Goal: Transaction & Acquisition: Purchase product/service

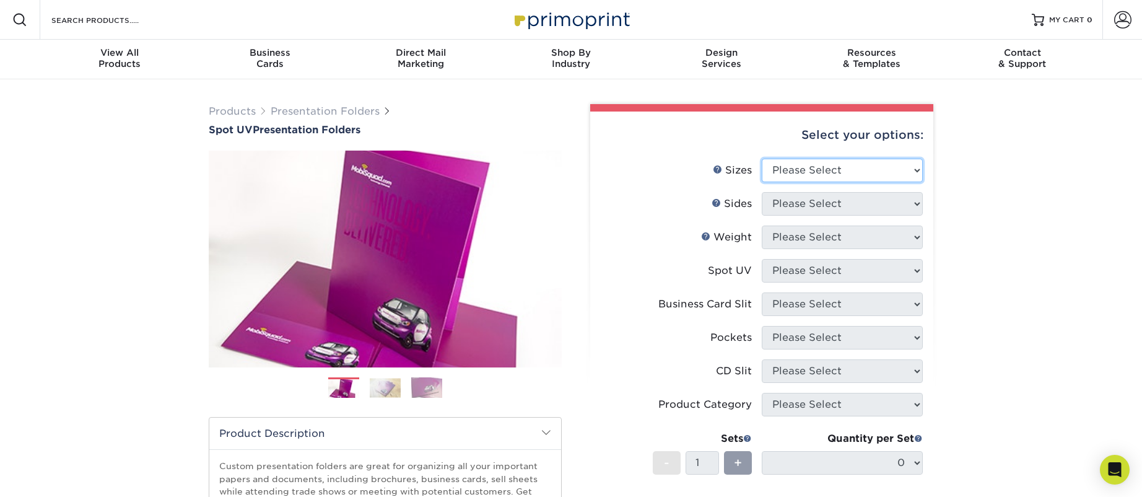
click at [823, 180] on select "Please Select 6" x 9" 9" x 12"" at bounding box center [842, 171] width 161 height 24
select select "9.00x12.00"
click at [762, 159] on select "Please Select 6" x 9" 9" x 12"" at bounding box center [842, 171] width 161 height 24
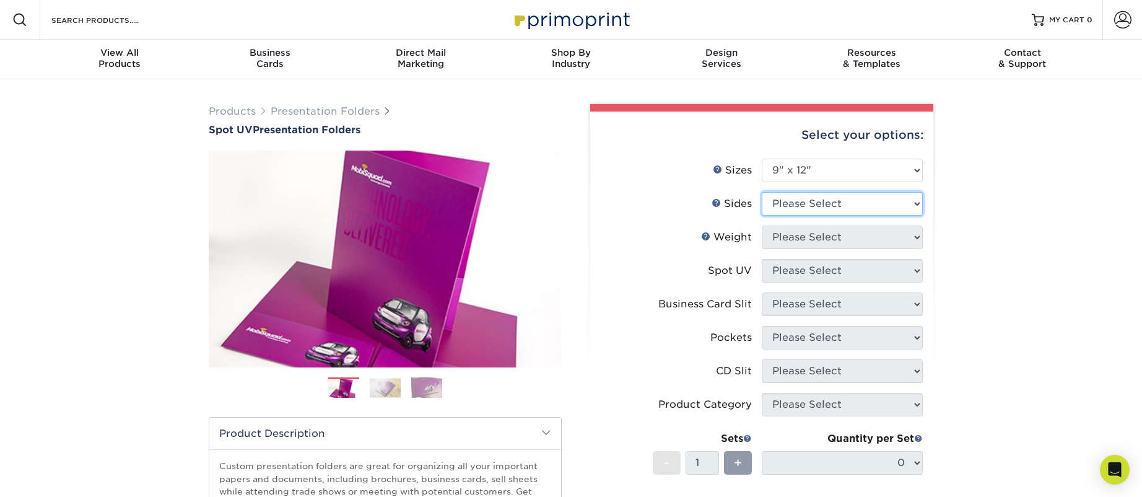
click at [808, 209] on select "Please Select Print Both Sides Print Front Only" at bounding box center [842, 204] width 161 height 24
select select "13abbda7-1d64-4f25-8bb2-c179b224825d"
click at [762, 192] on select "Please Select Print Both Sides Print Front Only" at bounding box center [842, 204] width 161 height 24
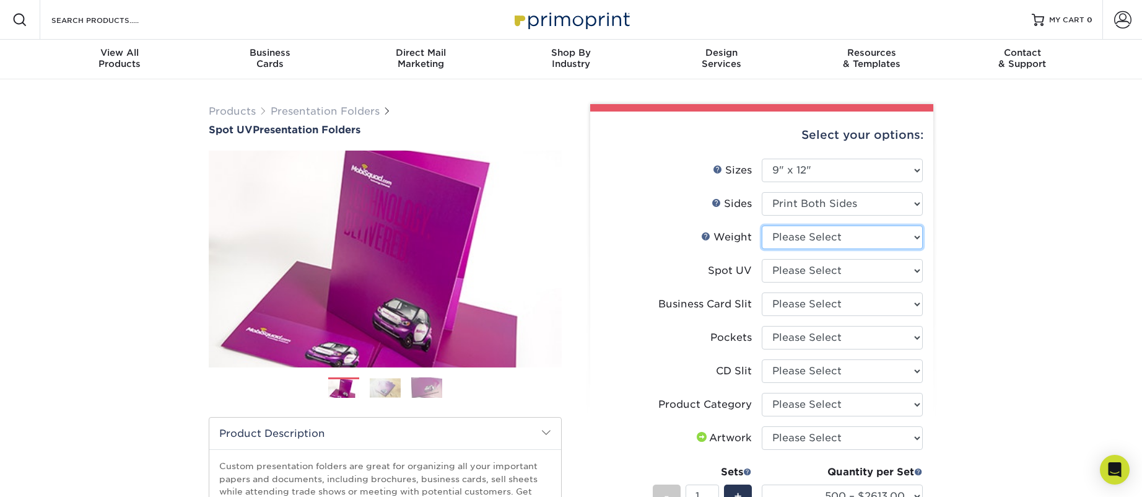
click at [787, 234] on select "Please Select 16PT" at bounding box center [842, 237] width 161 height 24
select select "16PT"
click at [762, 225] on select "Please Select 16PT" at bounding box center [842, 237] width 161 height 24
click at [793, 273] on select "Please Select Front Only" at bounding box center [842, 271] width 161 height 24
select select "1"
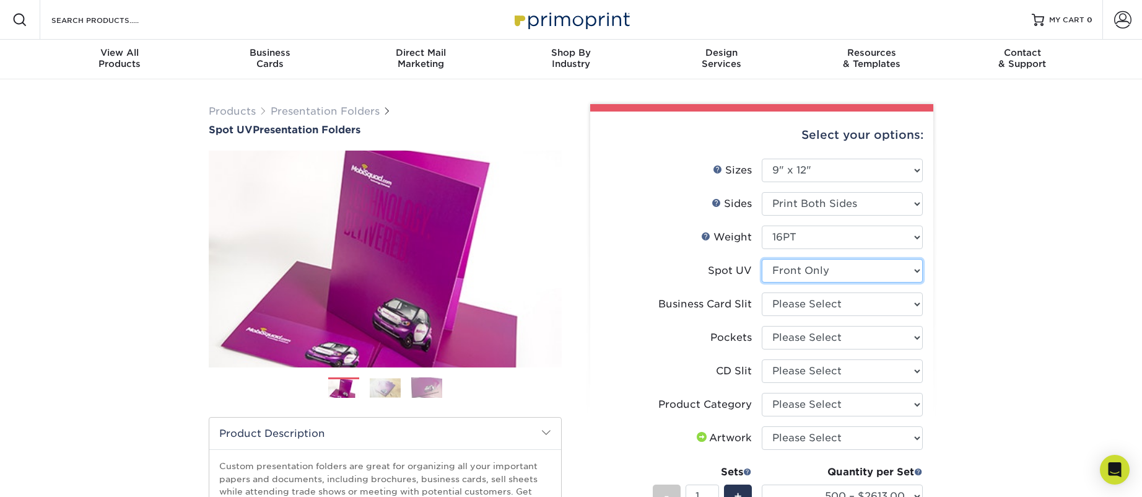
click at [762, 259] on select "Please Select Front Only" at bounding box center [842, 271] width 161 height 24
click at [804, 307] on select "Please Select No Business Card Slits On Both Pockets - Horizontal On Both Pocke…" at bounding box center [842, 304] width 161 height 24
select select "8e249328-dfb3-4e9a-9503-f178185f32c5"
click at [762, 292] on select "Please Select No Business Card Slits On Both Pockets - Horizontal On Both Pocke…" at bounding box center [842, 304] width 161 height 24
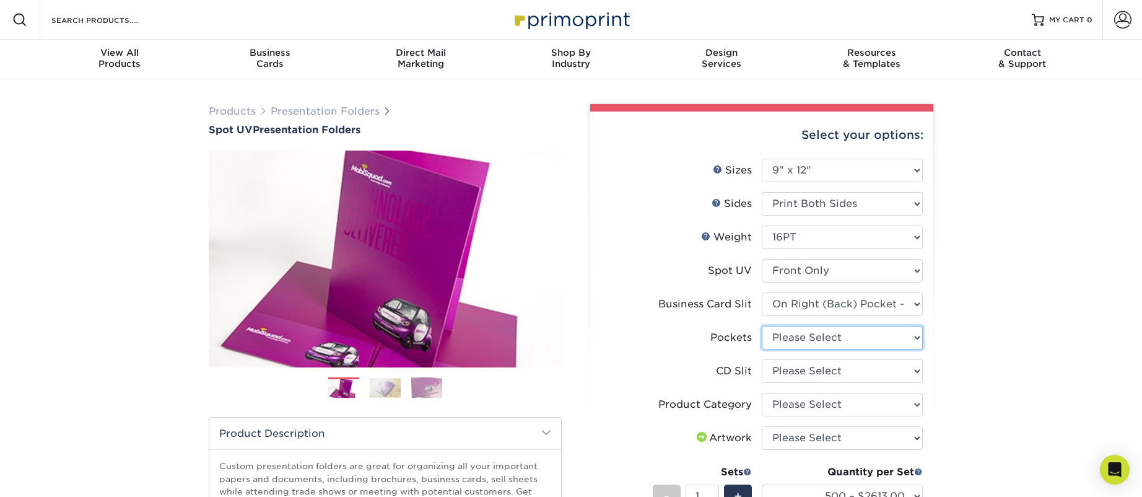
click at [828, 344] on select "Please Select 1 Pocket on the Left (Front) Side 1 Pocket on the Right (Back) Si…" at bounding box center [842, 338] width 161 height 24
select select "3dde5b5d-7529-4231-aa75-68ce797fec72"
click at [762, 326] on select "Please Select 1 Pocket on the Left (Front) Side 1 Pocket on the Right (Back) Si…" at bounding box center [842, 338] width 161 height 24
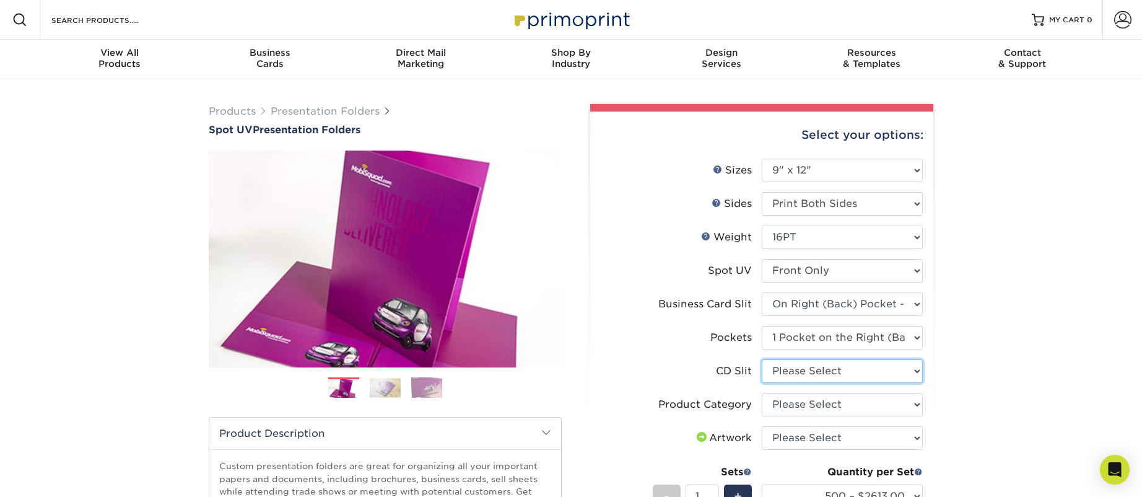
click at [805, 378] on select "Please Select No CD Slit On the Left (Front) Pocket On the Right (Back) Pocket …" at bounding box center [842, 371] width 161 height 24
click at [762, 359] on select "Please Select No CD Slit On the Left (Front) Pocket On the Right (Back) Pocket …" at bounding box center [842, 371] width 161 height 24
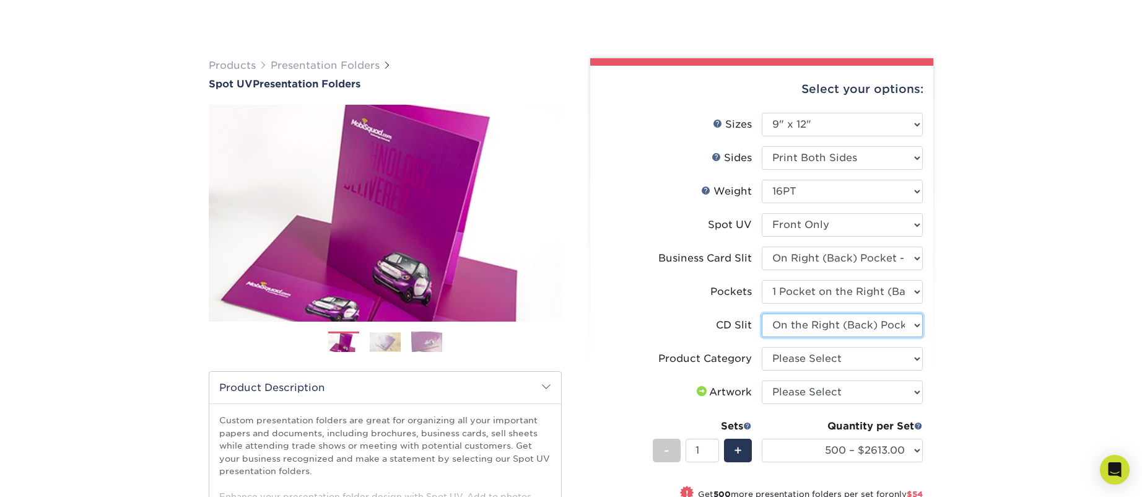
scroll to position [124, 0]
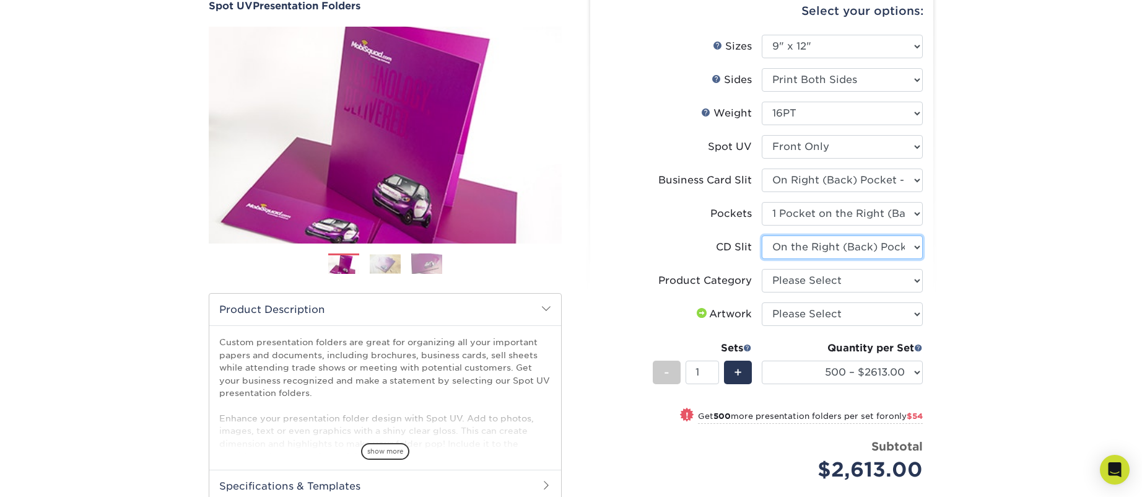
click at [819, 236] on select "Please Select No CD Slit On the Left (Front) Pocket On the Right (Back) Pocket …" at bounding box center [842, 247] width 161 height 24
select select "a092264a-7428-4d8e-b024-417dbebc6e25"
click at [762, 235] on select "Please Select No CD Slit On the Left (Front) Pocket On the Right (Back) Pocket …" at bounding box center [842, 247] width 161 height 24
click at [802, 217] on select "Please Select 1 Pocket on the Left (Front) Side 1 Pocket on the Right (Back) Si…" at bounding box center [842, 214] width 161 height 24
select select "e8427203-e3c7-4640-a4e8-bae00c228d98"
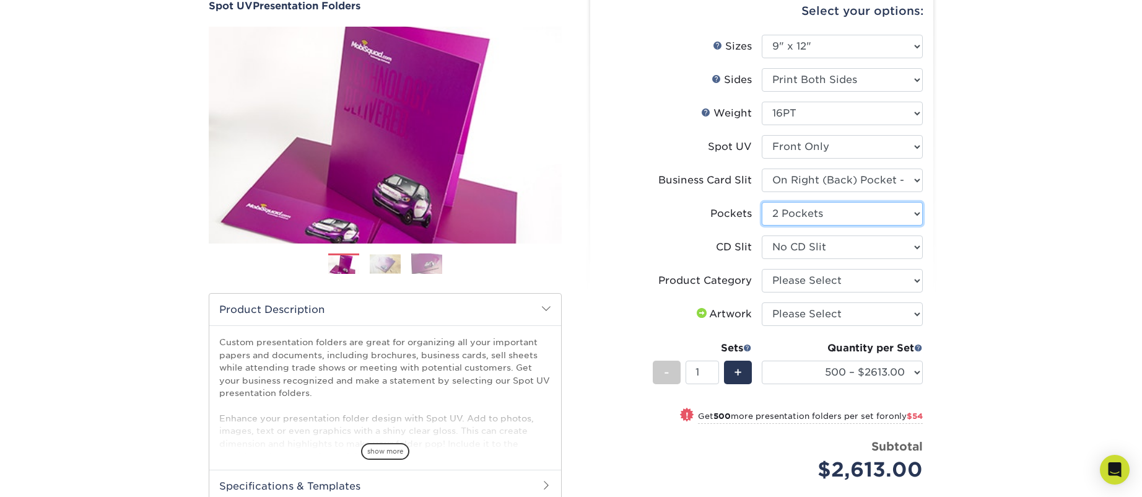
click at [762, 202] on select "Please Select 1 Pocket on the Left (Front) Side 1 Pocket on the Right (Back) Si…" at bounding box center [842, 214] width 161 height 24
click at [792, 279] on select "Please Select Presentation Folders" at bounding box center [842, 281] width 161 height 24
select select "57f7a581-ec4a-49d7-930d-eb044a1d12ac"
click at [762, 269] on select "Please Select Presentation Folders" at bounding box center [842, 281] width 161 height 24
click at [789, 315] on select "Please Select I will upload files I need a design - $75" at bounding box center [842, 314] width 161 height 24
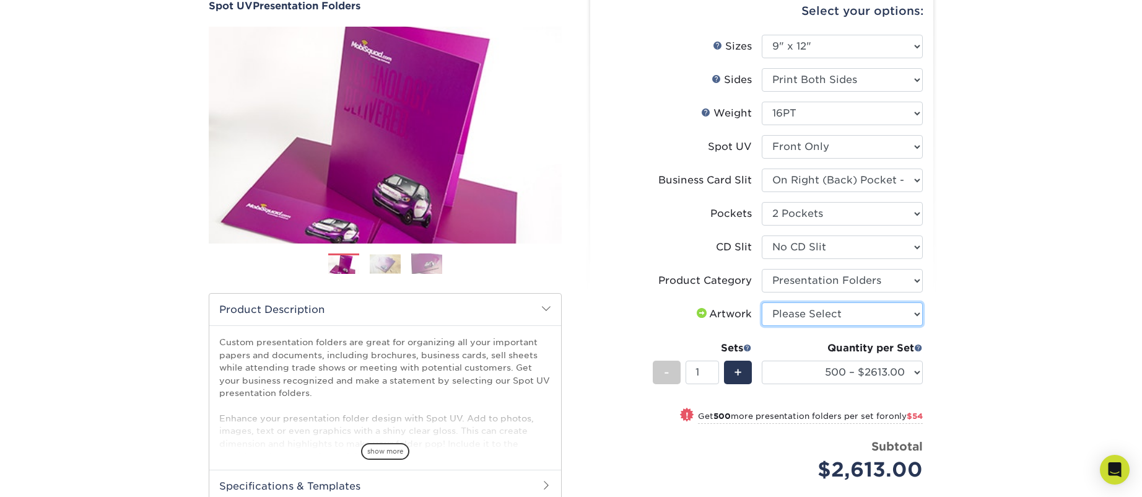
select select "upload"
click at [762, 302] on select "Please Select I will upload files I need a design - $75" at bounding box center [842, 314] width 161 height 24
click at [834, 359] on div "Quantity per Set 500 – $2613.00 1000 – $2667.00 2500 – $3956.00 5000 – $6259.00…" at bounding box center [842, 370] width 161 height 58
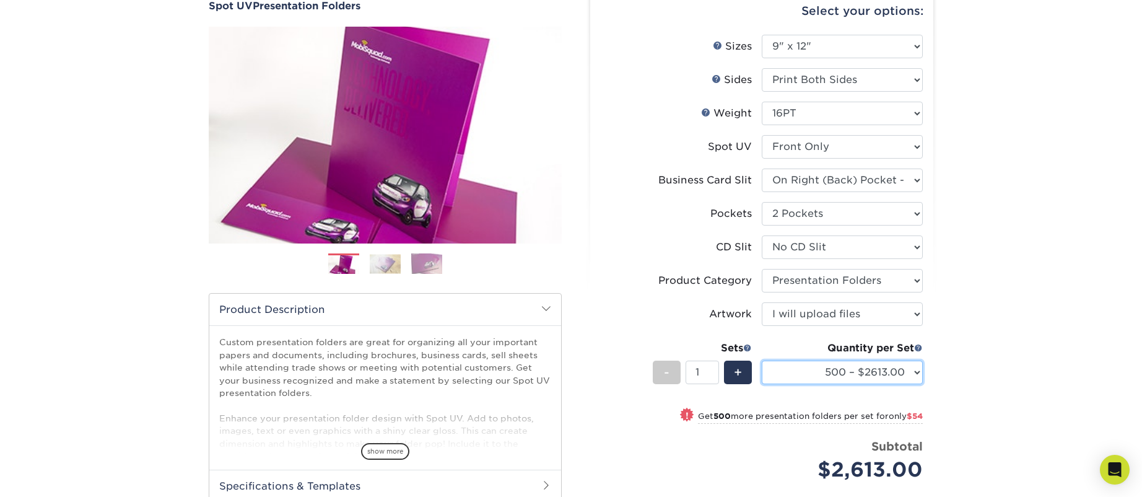
click at [834, 367] on select "500 – $2613.00 1000 – $2667.00 2500 – $3956.00 5000 – $6259.00 10000 – $12465.0…" at bounding box center [842, 373] width 161 height 24
click at [1048, 367] on div "Products Presentation Folders Spot UV Presentation Folders Previous Next" at bounding box center [571, 311] width 1142 height 713
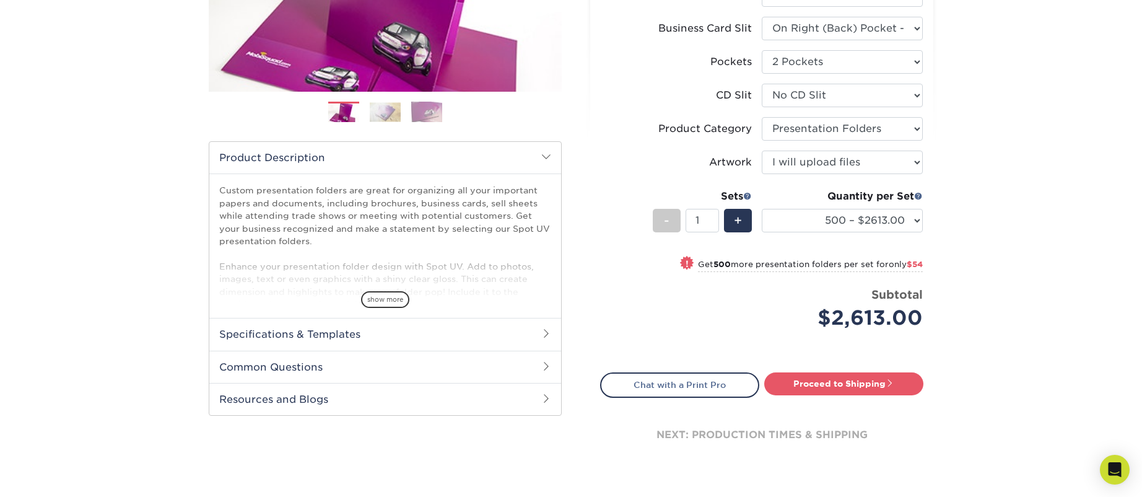
scroll to position [310, 0]
